Goal: Task Accomplishment & Management: Use online tool/utility

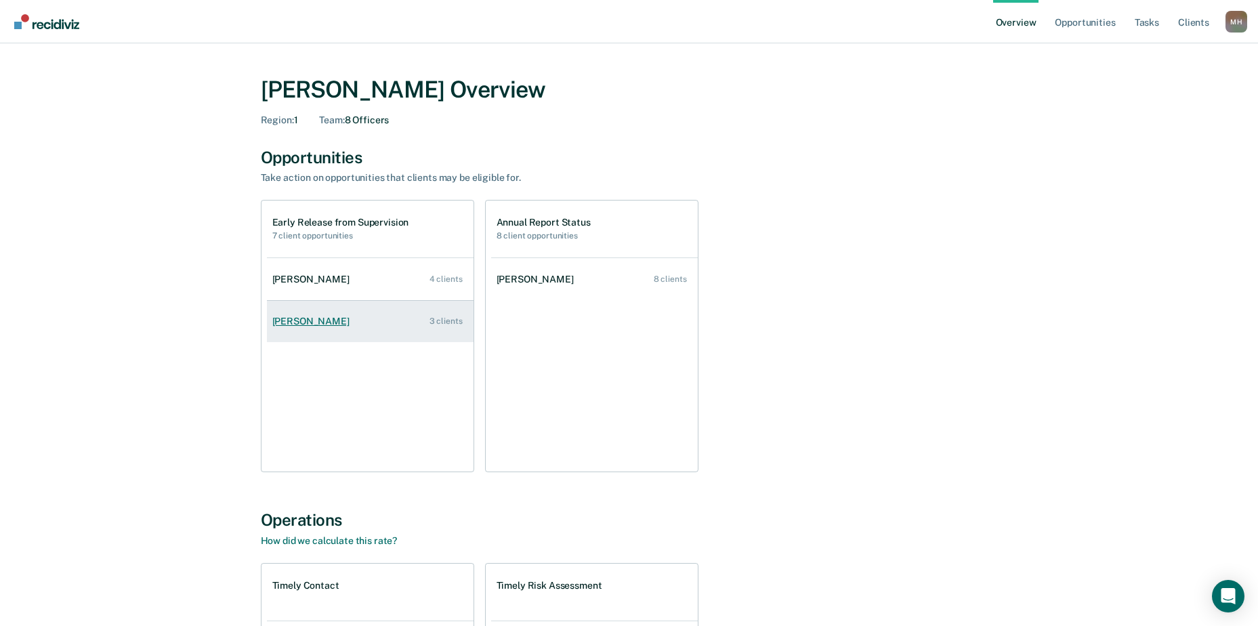
click at [386, 309] on link "[PERSON_NAME] 3 clients" at bounding box center [370, 321] width 207 height 39
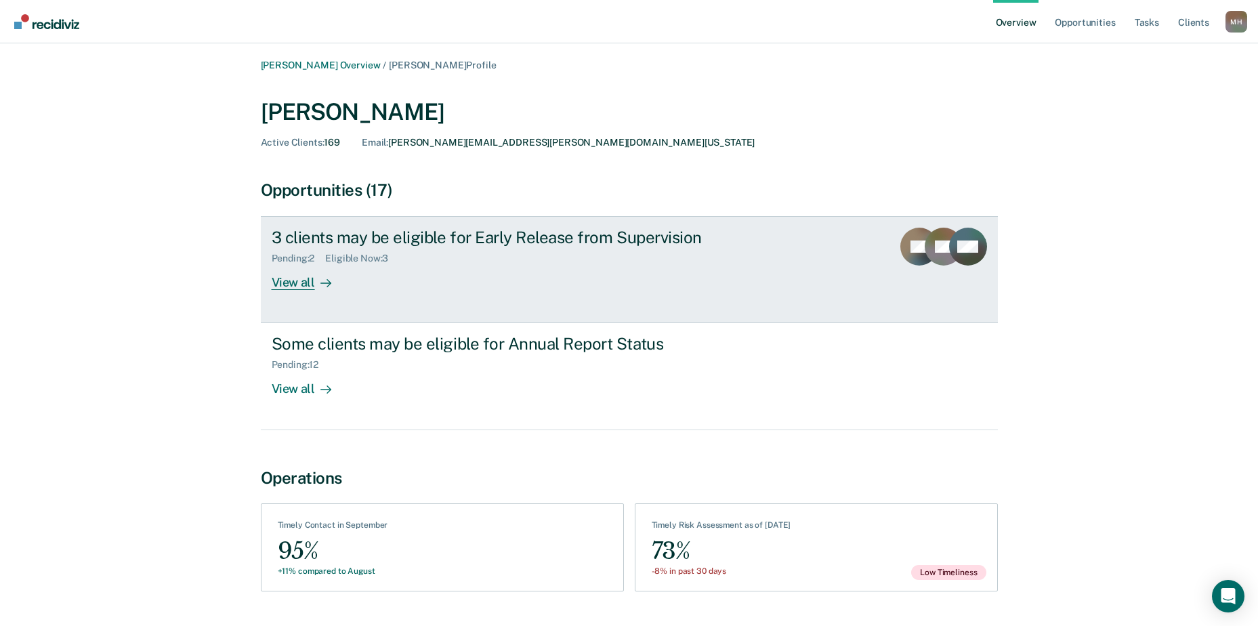
click at [329, 243] on div "3 clients may be eligible for Early Release from Supervision" at bounding box center [510, 238] width 476 height 20
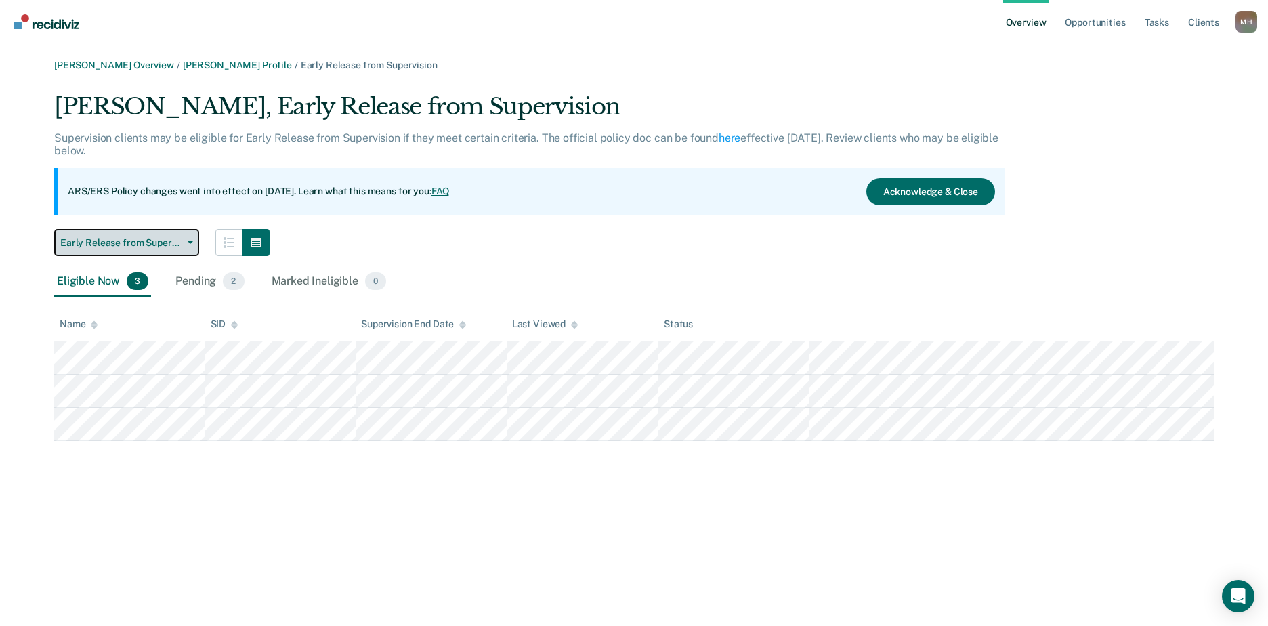
click at [160, 238] on span "Early Release from Supervision" at bounding box center [121, 243] width 122 height 12
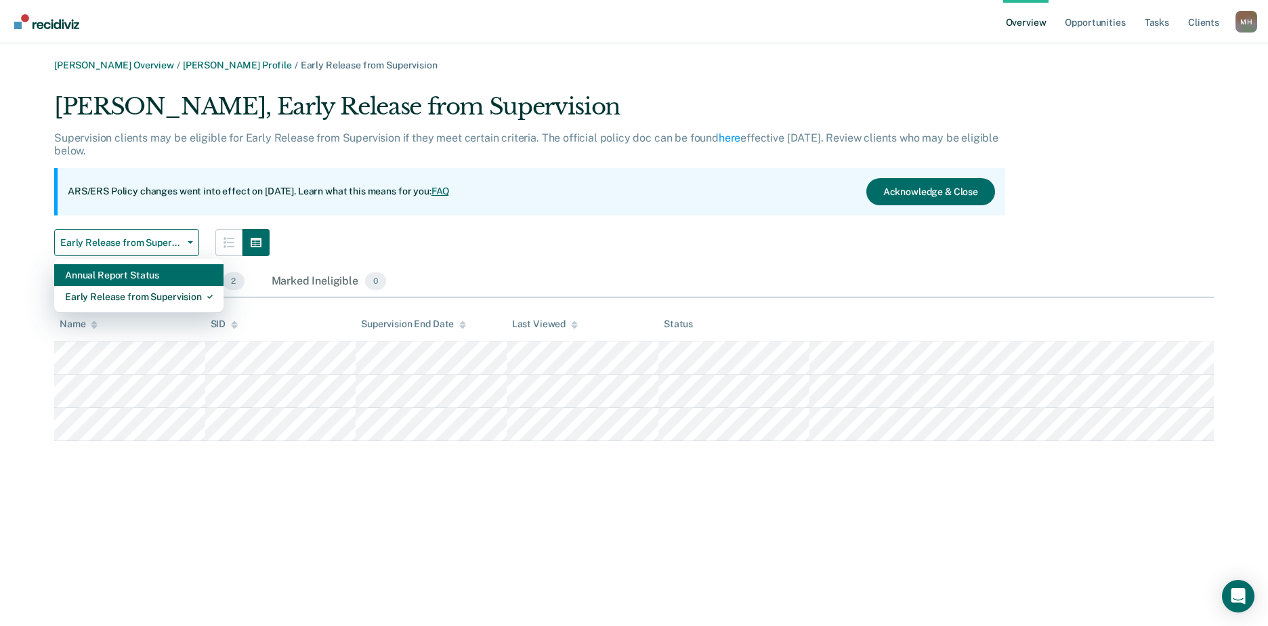
click at [146, 279] on div "Annual Report Status" at bounding box center [139, 275] width 148 height 22
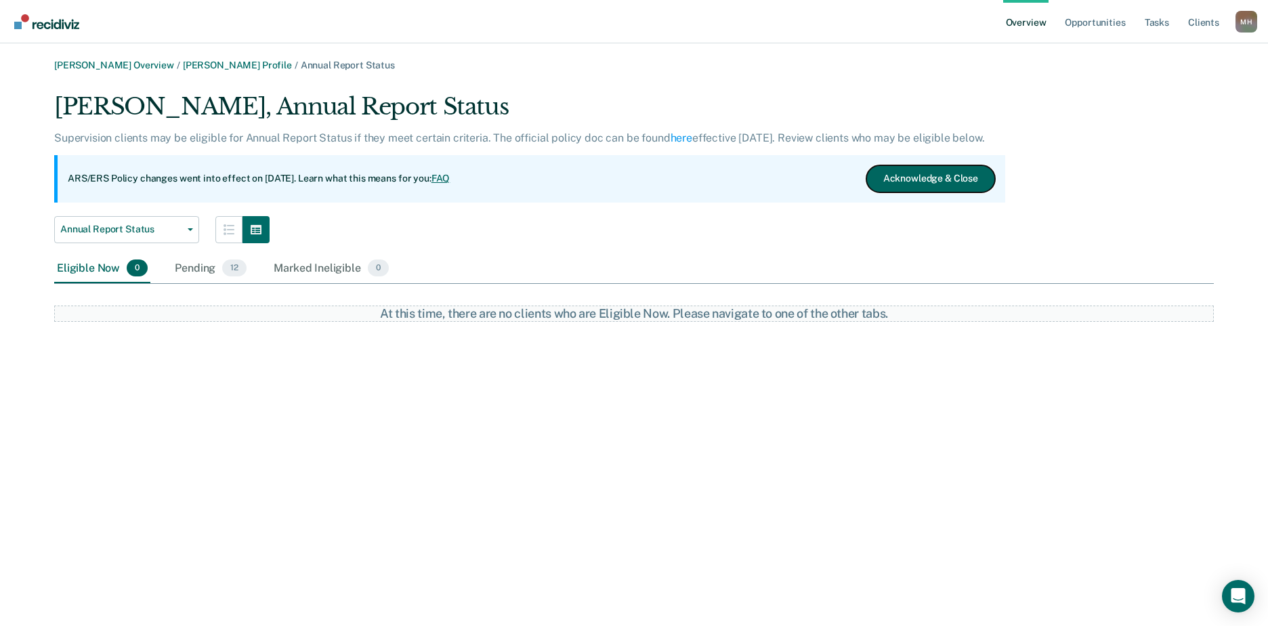
click at [961, 184] on button "Acknowledge & Close" at bounding box center [931, 178] width 129 height 27
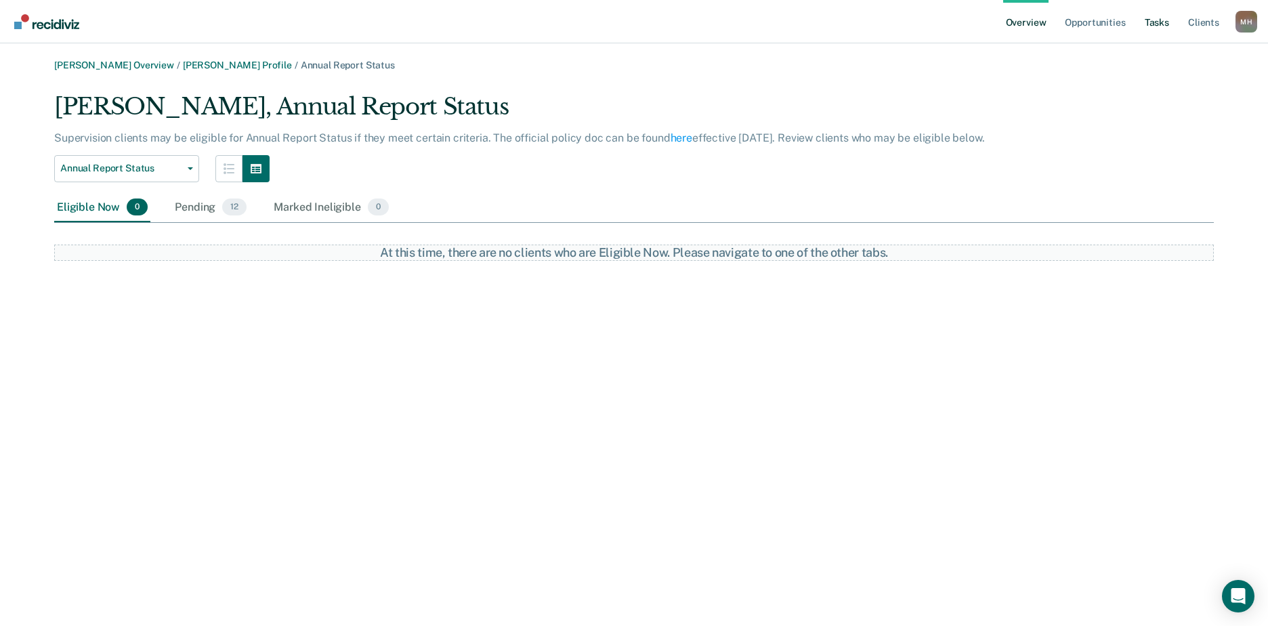
click at [1163, 26] on link "Tasks" at bounding box center [1157, 21] width 30 height 43
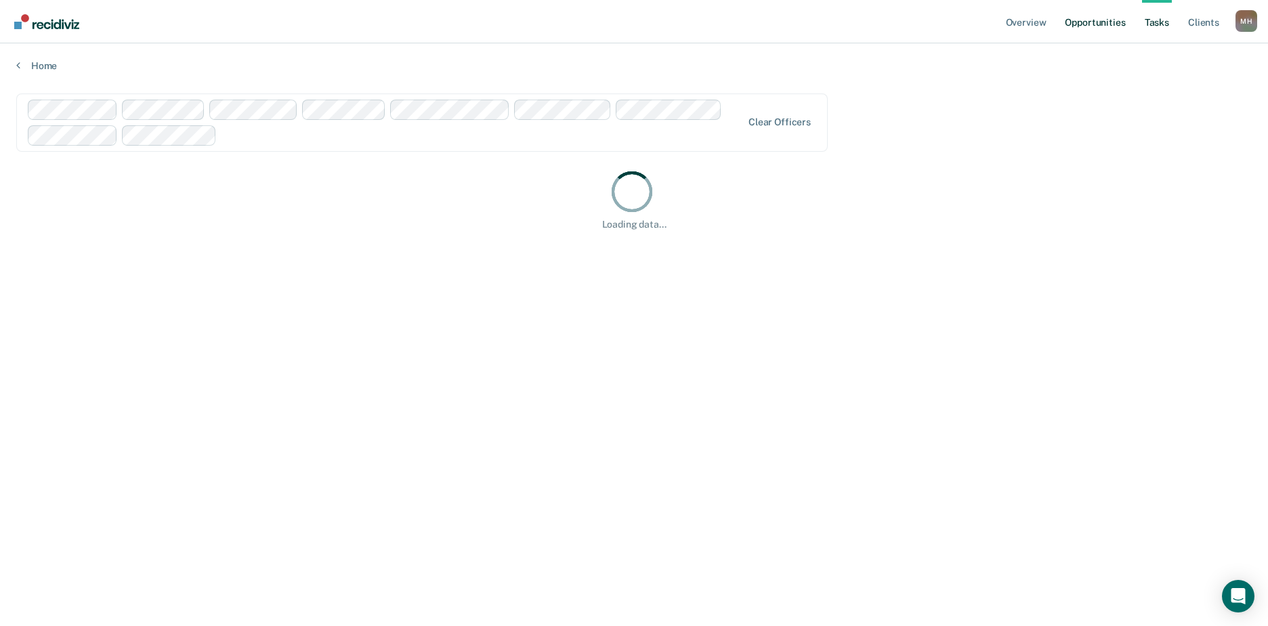
click at [1107, 24] on link "Opportunities" at bounding box center [1095, 21] width 66 height 43
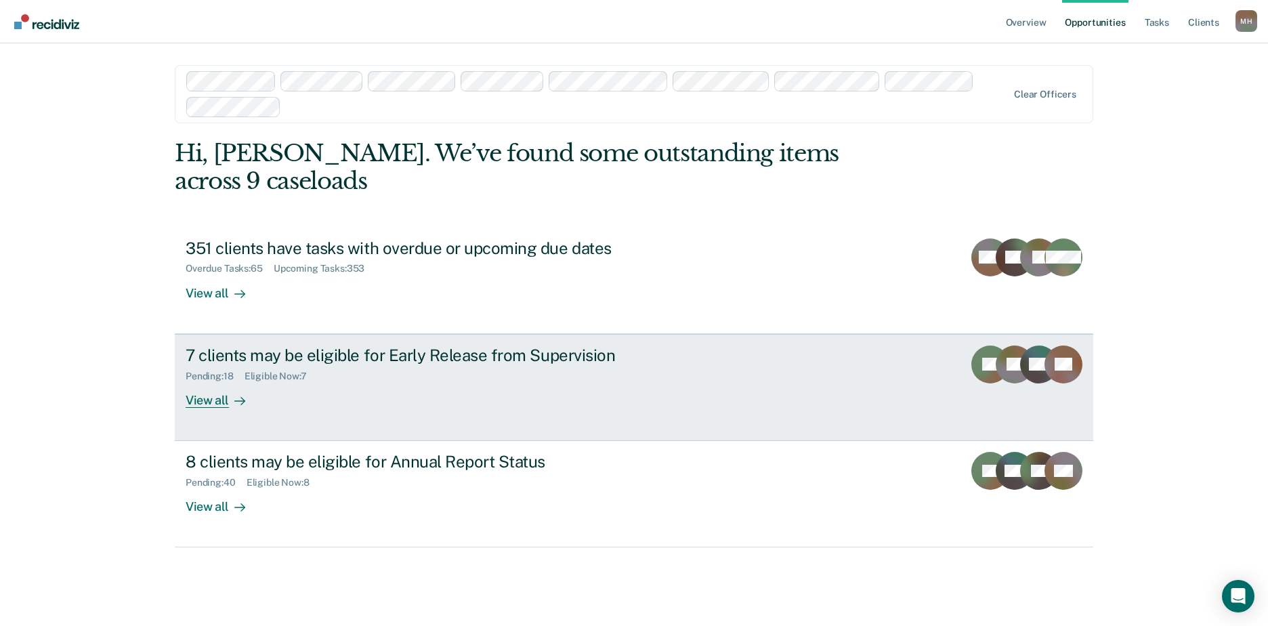
click at [194, 381] on div "View all" at bounding box center [224, 394] width 76 height 26
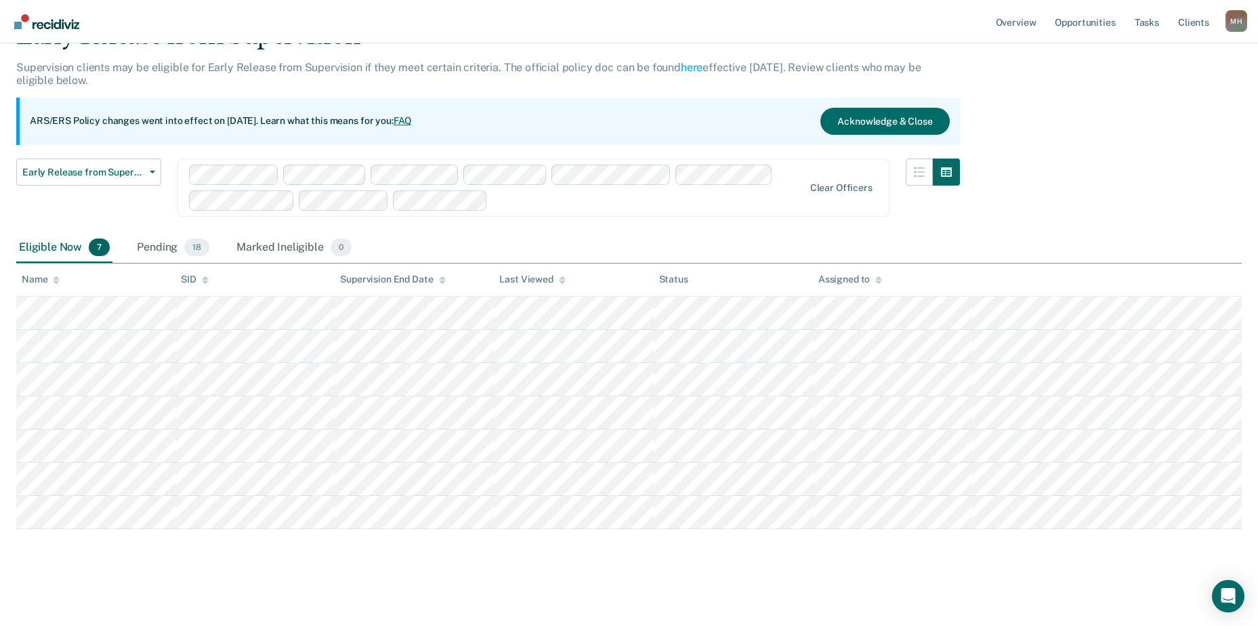
scroll to position [72, 0]
click at [113, 170] on span "Early Release from Supervision" at bounding box center [83, 172] width 122 height 12
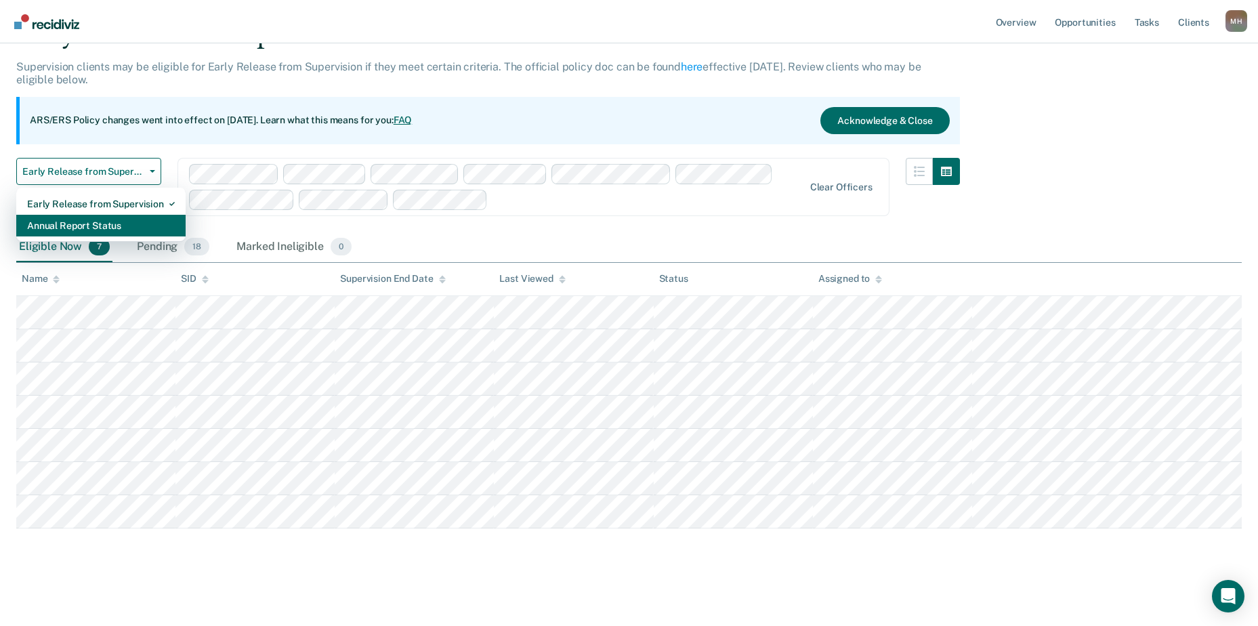
click at [106, 224] on div "Annual Report Status" at bounding box center [101, 226] width 148 height 22
